Goal: Transaction & Acquisition: Register for event/course

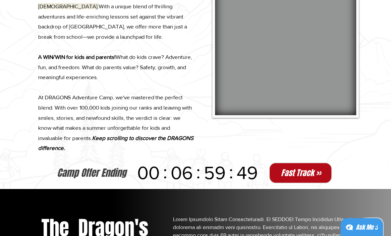
scroll to position [458, 0]
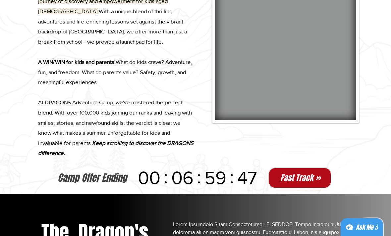
click at [304, 174] on button "Fast Track >>" at bounding box center [299, 178] width 63 height 21
click at [313, 179] on span "Fast Track >>" at bounding box center [301, 178] width 40 height 12
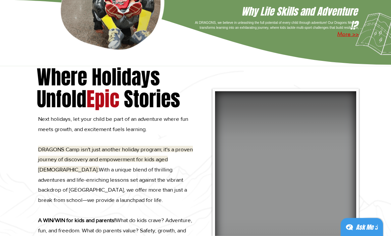
scroll to position [300, 0]
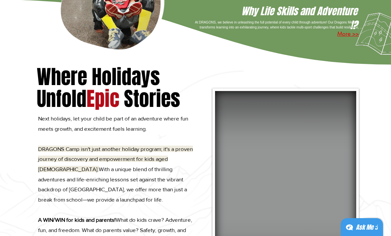
click at [310, 191] on video at bounding box center [285, 184] width 141 height 187
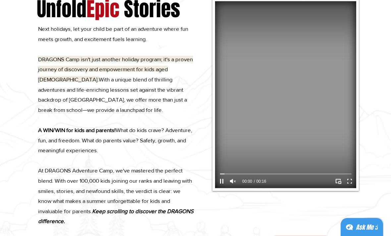
scroll to position [394, 0]
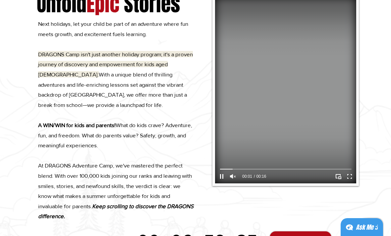
click at [352, 176] on icon "Enter full screen" at bounding box center [349, 176] width 9 height 9
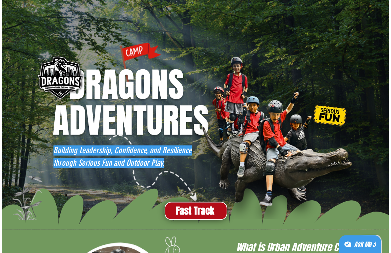
scroll to position [0, 0]
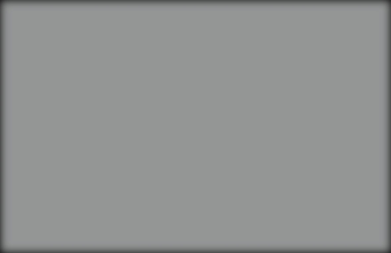
click at [32, 236] on icon "Unmute" at bounding box center [31, 240] width 12 height 12
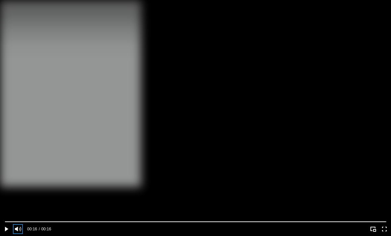
scroll to position [1416, 0]
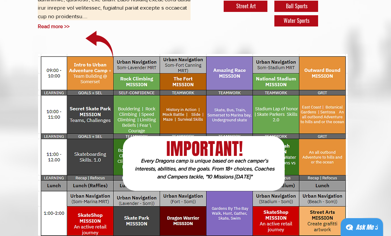
click at [219, 174] on span "Every Dragons camp is unique based on each camper’s interests, abilities, and t…" at bounding box center [204, 169] width 139 height 22
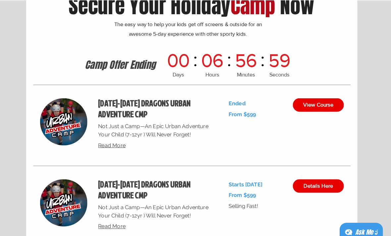
scroll to position [2431, 0]
click at [320, 189] on link "Details Here" at bounding box center [320, 182] width 50 height 13
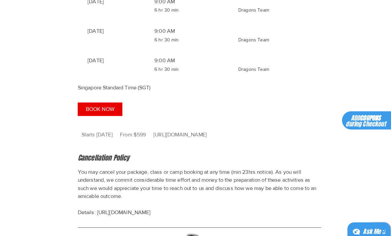
scroll to position [645, 0]
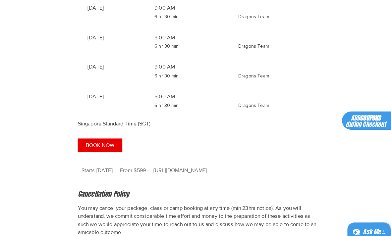
click at [90, 145] on span "BOOK NOW" at bounding box center [98, 142] width 28 height 5
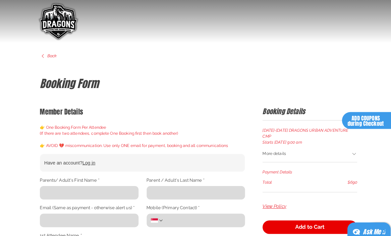
click at [374, 116] on h4 "ADD COUPONS during Checkout" at bounding box center [358, 119] width 40 height 11
click at [51, 54] on span "Back" at bounding box center [50, 55] width 9 height 6
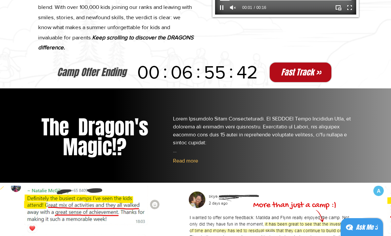
scroll to position [565, 0]
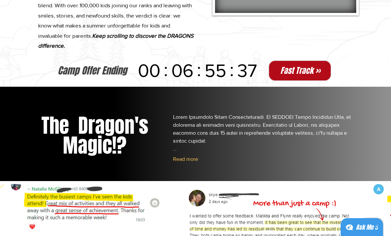
click at [301, 69] on span "Fast Track >>" at bounding box center [300, 71] width 40 height 12
click at [308, 73] on span "Fast Track >>" at bounding box center [301, 71] width 40 height 12
click at [312, 72] on span "Fast Track >>" at bounding box center [301, 71] width 40 height 12
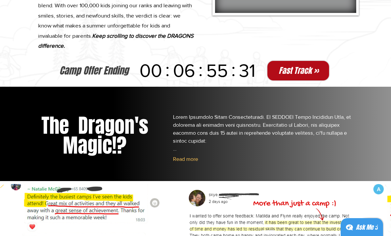
click at [303, 70] on span "Fast Track >>" at bounding box center [299, 71] width 40 height 12
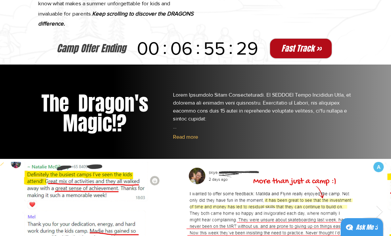
scroll to position [587, 0]
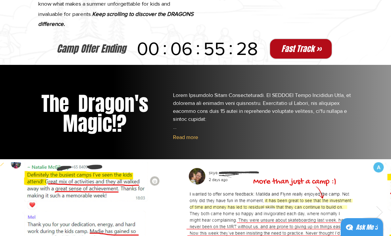
click at [310, 47] on span "Fast Track >>" at bounding box center [301, 49] width 40 height 12
click at [315, 54] on button "Fast Track >>" at bounding box center [300, 48] width 63 height 21
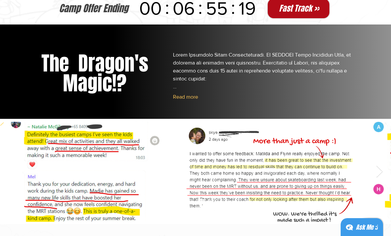
scroll to position [600, 0]
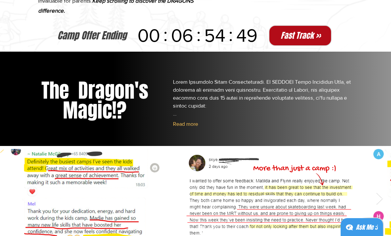
click at [302, 36] on span "Fast Track >>" at bounding box center [301, 36] width 40 height 12
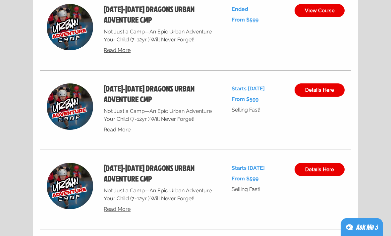
scroll to position [2524, 0]
click at [318, 93] on span "Details Here" at bounding box center [319, 89] width 29 height 5
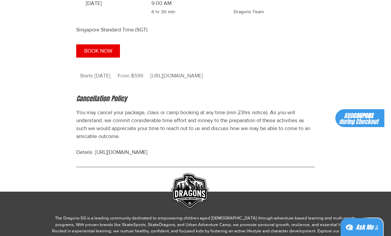
scroll to position [700, 0]
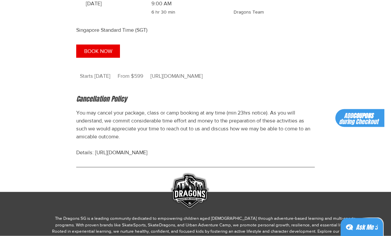
click at [110, 54] on span "BOOK NOW" at bounding box center [98, 51] width 28 height 5
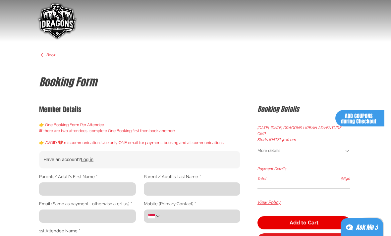
click at [79, 179] on label "Parents/ Adult's First Name *" at bounding box center [68, 177] width 58 height 6
click at [79, 183] on input "Parents/ Adult's First Name *" at bounding box center [85, 189] width 93 height 13
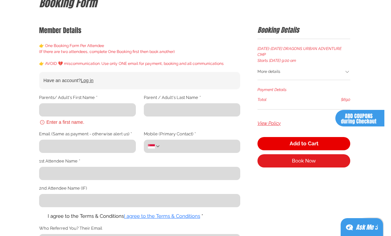
scroll to position [79, 0]
click at [62, 110] on input "Parents/ Adult's First Name *" at bounding box center [85, 109] width 93 height 13
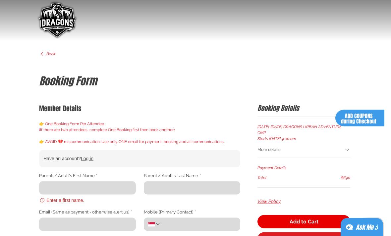
scroll to position [0, 0]
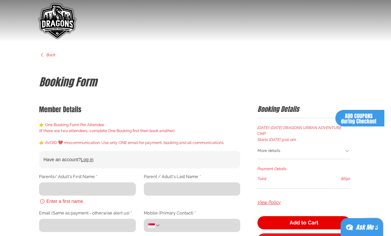
click at [341, 148] on div "More details" at bounding box center [300, 151] width 87 height 7
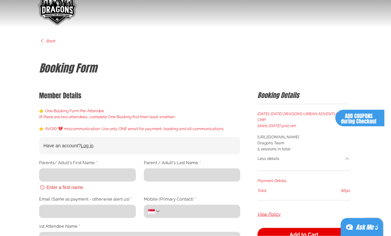
scroll to position [18, 0]
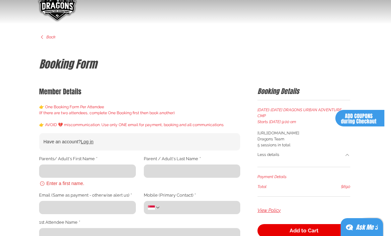
click at [123, 168] on input "Parents/ Adult's First Name *" at bounding box center [85, 171] width 93 height 13
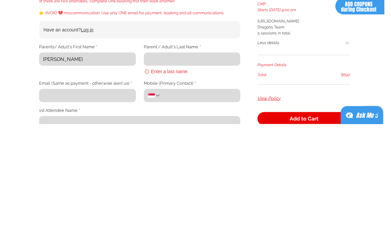
type input "Charmaine"
click at [231, 165] on input "Parent / Adult's Last Name *" at bounding box center [190, 171] width 93 height 13
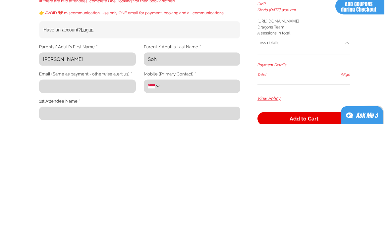
type input "Soh"
click at [108, 192] on input "Email (Same as payment - otherwise alert us) *" at bounding box center [85, 198] width 93 height 13
type input "char.enigma@gmail.com"
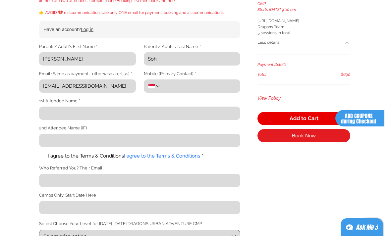
click at [218, 80] on input "Mobile (Primary Contact) *" at bounding box center [198, 86] width 76 height 13
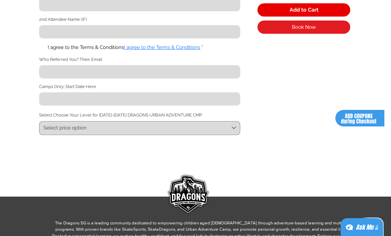
scroll to position [239, 0]
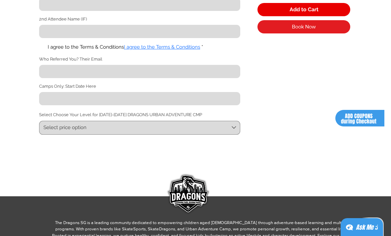
type input "98307362"
click at [225, 129] on span "Select price option" at bounding box center [136, 127] width 186 height 7
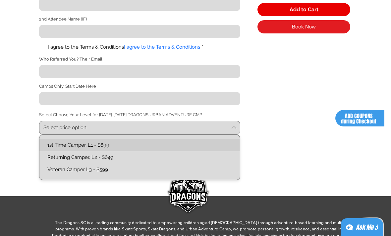
click at [222, 149] on L1-text "1st Time Camper, L1 - $699" at bounding box center [139, 145] width 193 height 7
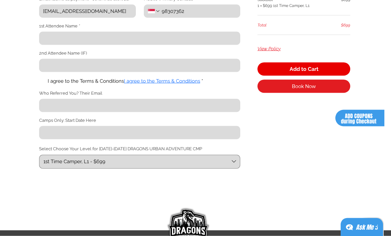
scroll to position [205, 0]
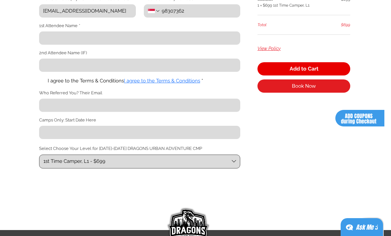
click at [220, 169] on button "1st Time Camper, L1 - $699" at bounding box center [139, 162] width 201 height 14
click at [307, 152] on div "Booking Details SEPT 8-12 DRAGONS URBAN ADVENTURE CMP Starts 8 September 2025 a…" at bounding box center [303, 33] width 93 height 269
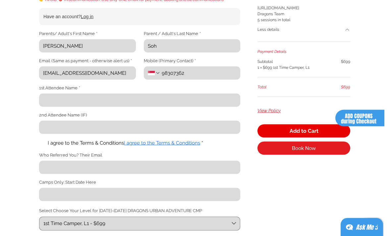
scroll to position [140, 0]
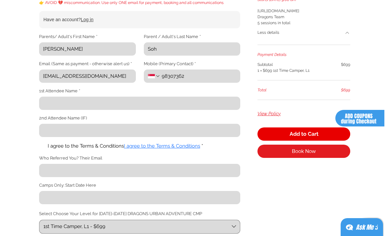
click at [220, 102] on input "1st Attendee Name *" at bounding box center [137, 103] width 197 height 13
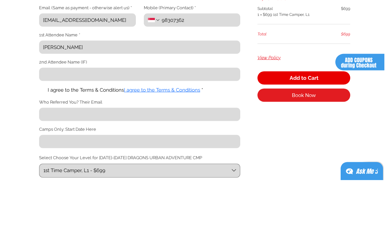
type input "Tristan Liang"
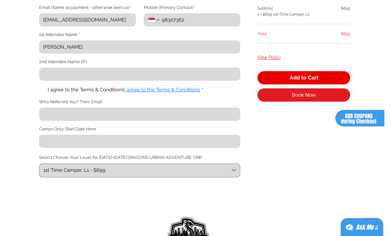
click at [41, 92] on span "main content" at bounding box center [41, 90] width 5 height 5
click at [39, 90] on input "I agree to the Terms & Conditions I agree to the Terms & Conditions *" at bounding box center [39, 90] width 0 height 0
checkbox input "true"
type input "Tristan Liang"
click at [230, 145] on input "Camps Only: Start Date Here" at bounding box center [137, 141] width 197 height 13
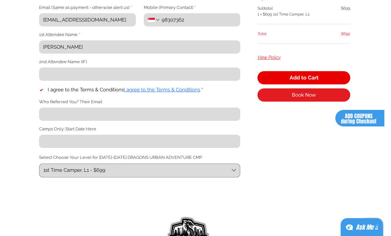
scroll to position [196, 0]
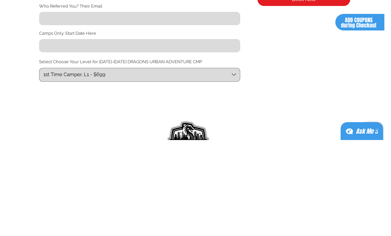
click at [307, 81] on div "Booking Details SEPT 8-12 DRAGONS URBAN ADVENTURE CMP Starts 8 September 2025 a…" at bounding box center [303, 43] width 93 height 269
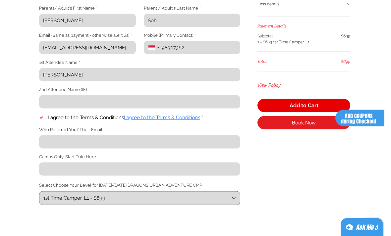
scroll to position [169, 0]
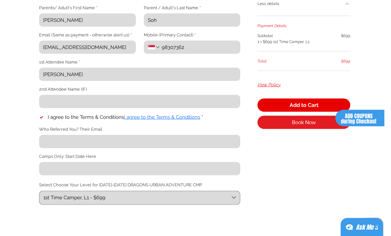
click at [188, 119] on span "I agree to the Terms & Conditions" at bounding box center [162, 117] width 76 height 6
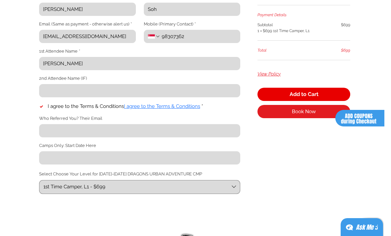
click at [374, 118] on span "ADD COUPONS during Checkout" at bounding box center [358, 118] width 35 height 13
click at [198, 161] on input "Camps Only: Start Date Here" at bounding box center [137, 157] width 197 height 13
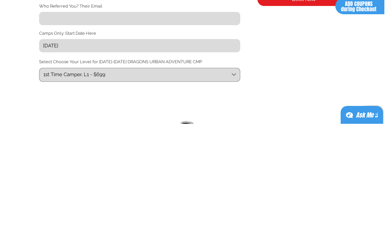
type input "8 Sep 2025"
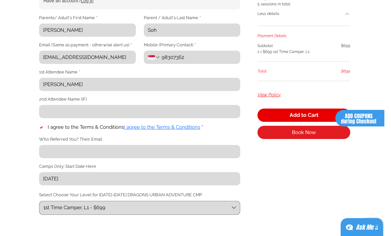
scroll to position [147, 0]
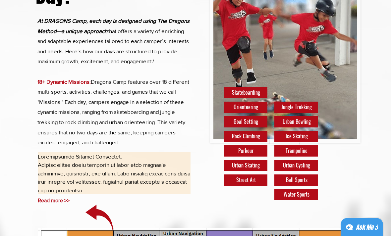
scroll to position [1242, 0]
